Goal: Navigation & Orientation: Find specific page/section

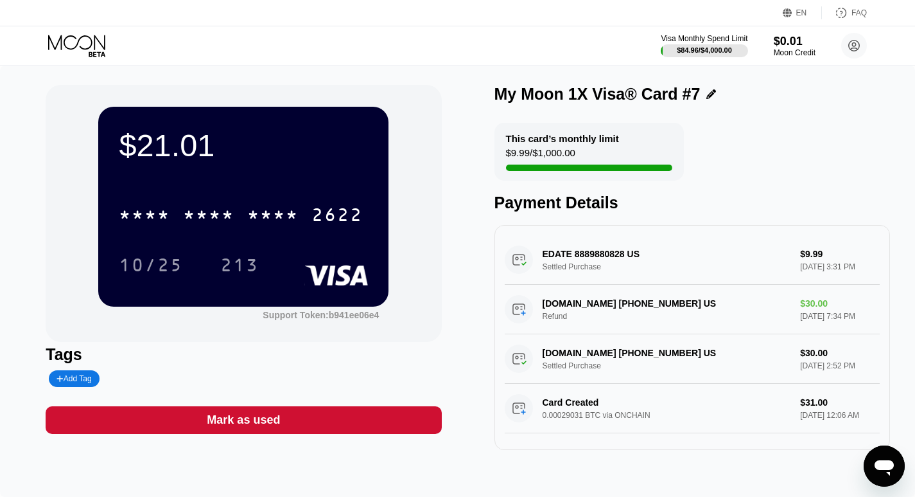
click at [71, 39] on icon at bounding box center [78, 46] width 60 height 22
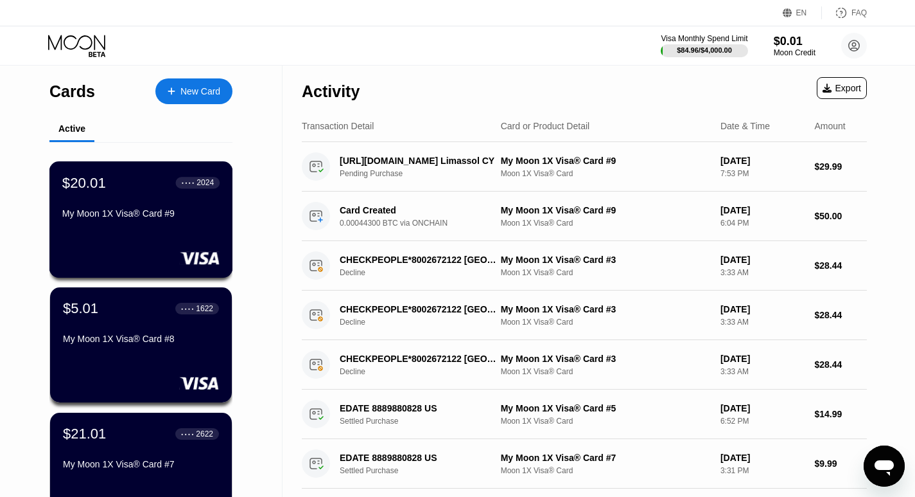
click at [121, 202] on div "$20.01 ● ● ● ● 2024 My Moon 1X Visa® Card #9" at bounding box center [140, 198] width 157 height 49
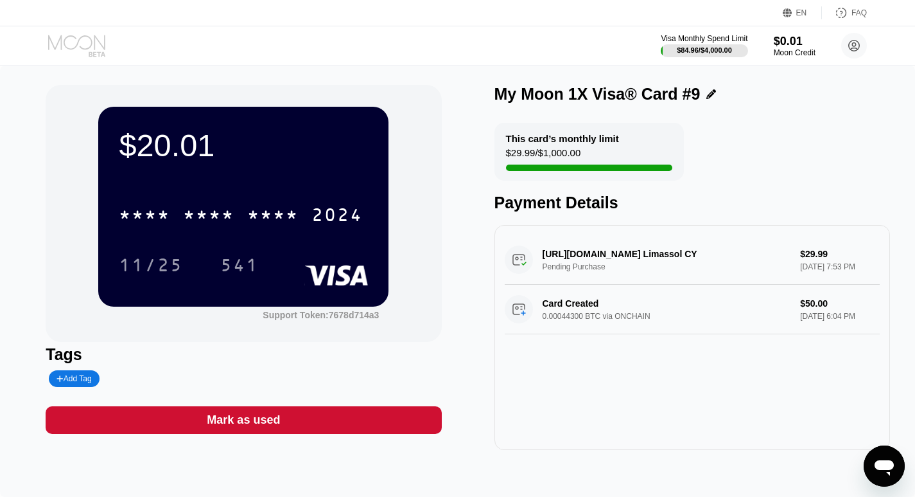
click at [77, 45] on icon at bounding box center [76, 42] width 57 height 15
